Goal: Transaction & Acquisition: Purchase product/service

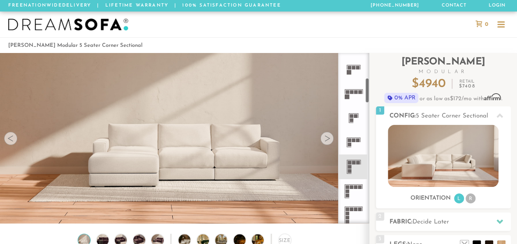
scroll to position [168, 0]
click at [352, 160] on rect at bounding box center [354, 162] width 4 height 4
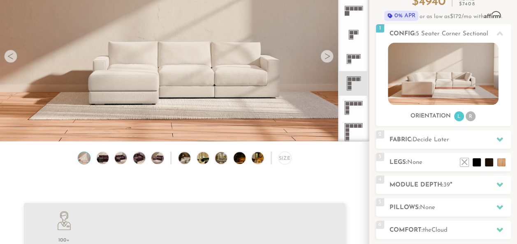
scroll to position [85, 0]
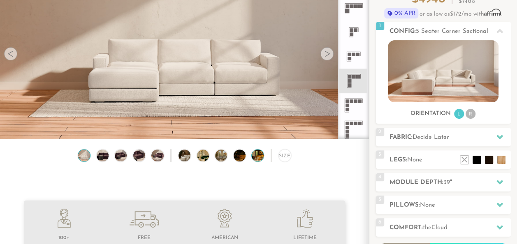
click at [258, 159] on img at bounding box center [262, 156] width 21 height 12
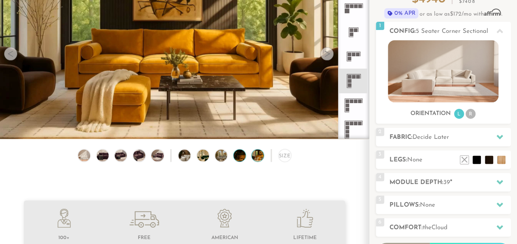
click at [241, 160] on img at bounding box center [244, 156] width 21 height 12
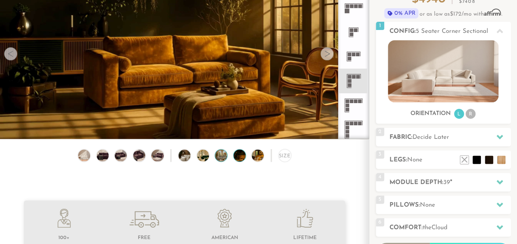
click at [222, 157] on img at bounding box center [225, 156] width 21 height 12
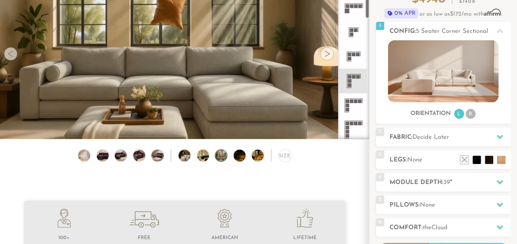
click at [355, 81] on icon at bounding box center [353, 81] width 24 height 24
click at [216, 160] on img at bounding box center [225, 156] width 21 height 12
click at [210, 159] on div "Size" at bounding box center [184, 157] width 369 height 17
click at [198, 158] on img at bounding box center [207, 156] width 21 height 12
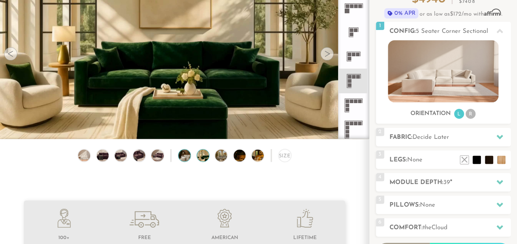
click at [187, 158] on img at bounding box center [188, 156] width 21 height 12
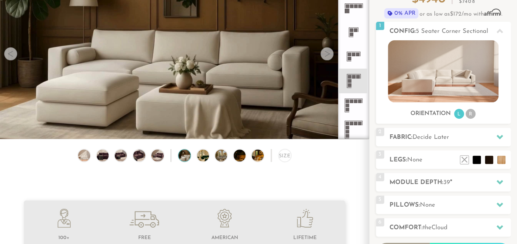
click at [166, 158] on div "Size" at bounding box center [184, 157] width 369 height 17
click at [144, 159] on img at bounding box center [139, 156] width 14 height 12
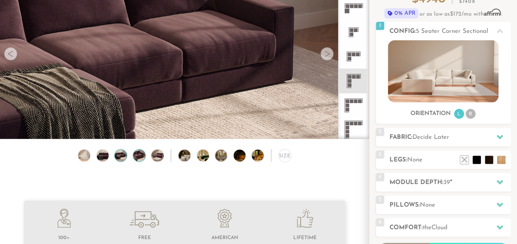
click at [116, 157] on img at bounding box center [120, 156] width 14 height 12
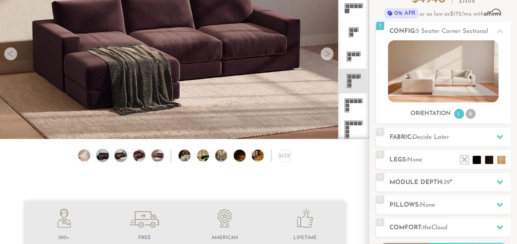
click at [102, 157] on img at bounding box center [102, 156] width 14 height 12
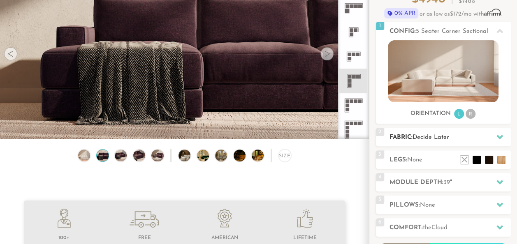
click at [496, 136] on icon at bounding box center [499, 137] width 7 height 7
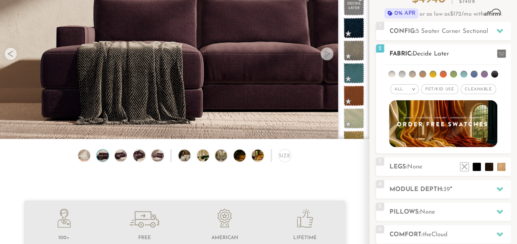
click at [413, 75] on li at bounding box center [412, 74] width 7 height 7
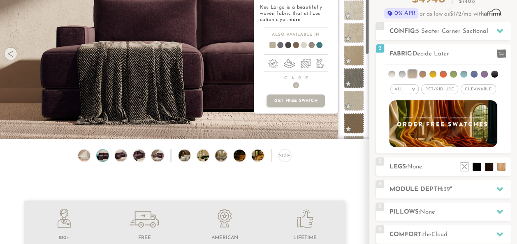
scroll to position [0, 0]
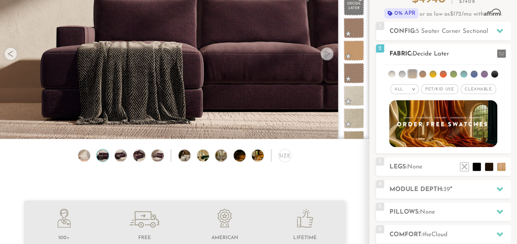
click at [422, 72] on li at bounding box center [422, 74] width 7 height 7
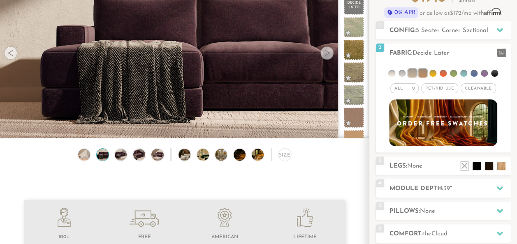
scroll to position [87, 0]
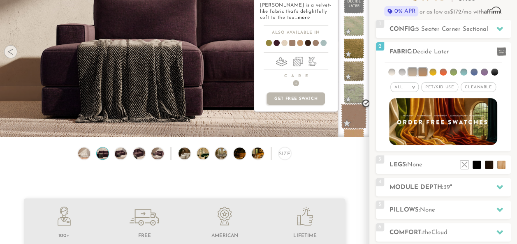
click at [362, 116] on span at bounding box center [354, 117] width 26 height 26
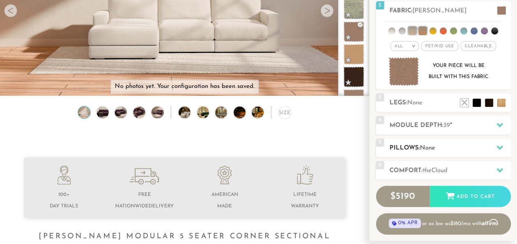
scroll to position [0, 0]
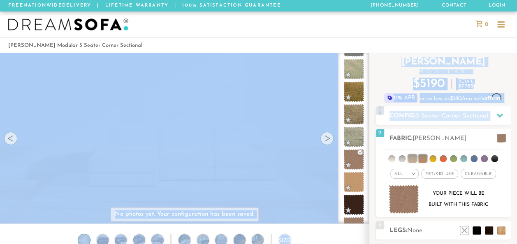
drag, startPoint x: 499, startPoint y: 115, endPoint x: 524, endPoint y: 125, distance: 26.9
click at [516, 125] on html "Summer Sale - 15% Off All Custom Orders [PHONE_NUMBER] Free Nationwide Delivery…" at bounding box center [258, 122] width 517 height 244
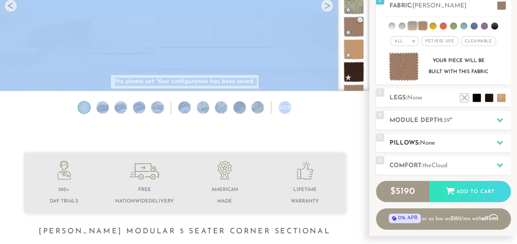
scroll to position [132, 0]
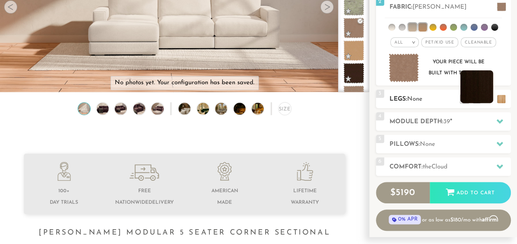
click at [489, 98] on li at bounding box center [476, 86] width 33 height 33
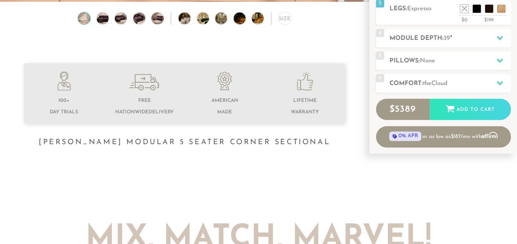
scroll to position [223, 0]
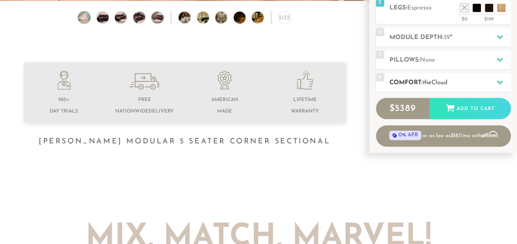
click at [489, 80] on h2 "Comfort: the Cloud" at bounding box center [449, 82] width 121 height 9
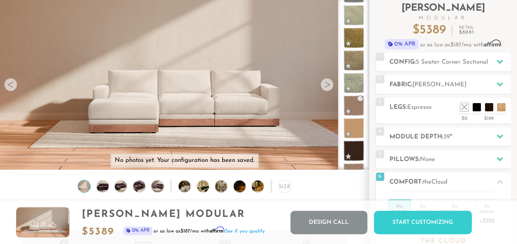
scroll to position [0, 0]
